Goal: Task Accomplishment & Management: Manage account settings

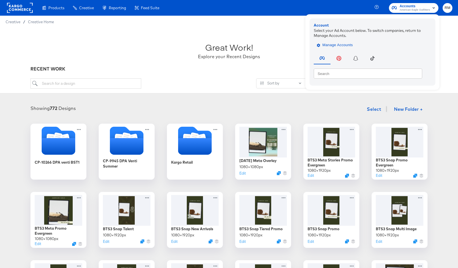
click at [336, 47] on span "Manage Accounts" at bounding box center [335, 45] width 35 height 6
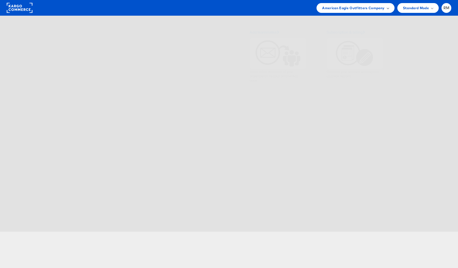
click at [383, 9] on span "American Eagle Outfitters Company" at bounding box center [353, 8] width 62 height 6
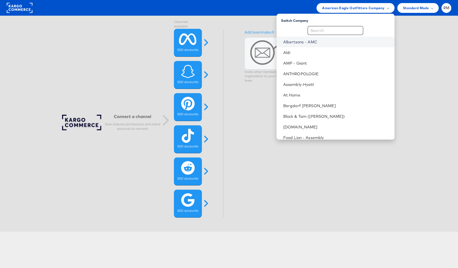
click at [348, 41] on link "Albertsons - AMC" at bounding box center [337, 42] width 107 height 6
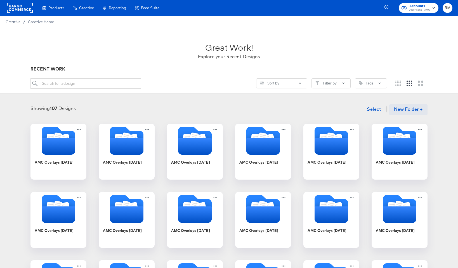
click at [398, 112] on button "New Folder +" at bounding box center [409, 109] width 38 height 11
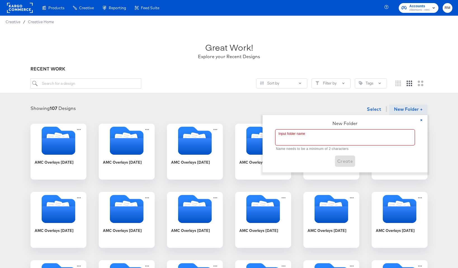
click at [383, 130] on input "text" at bounding box center [345, 138] width 139 height 16
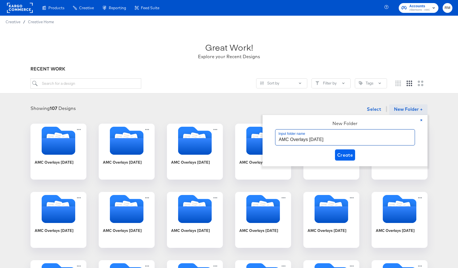
type input "AMC Overlays [DATE]"
click at [344, 153] on span "Create" at bounding box center [346, 155] width 16 height 8
